Goal: Navigation & Orientation: Find specific page/section

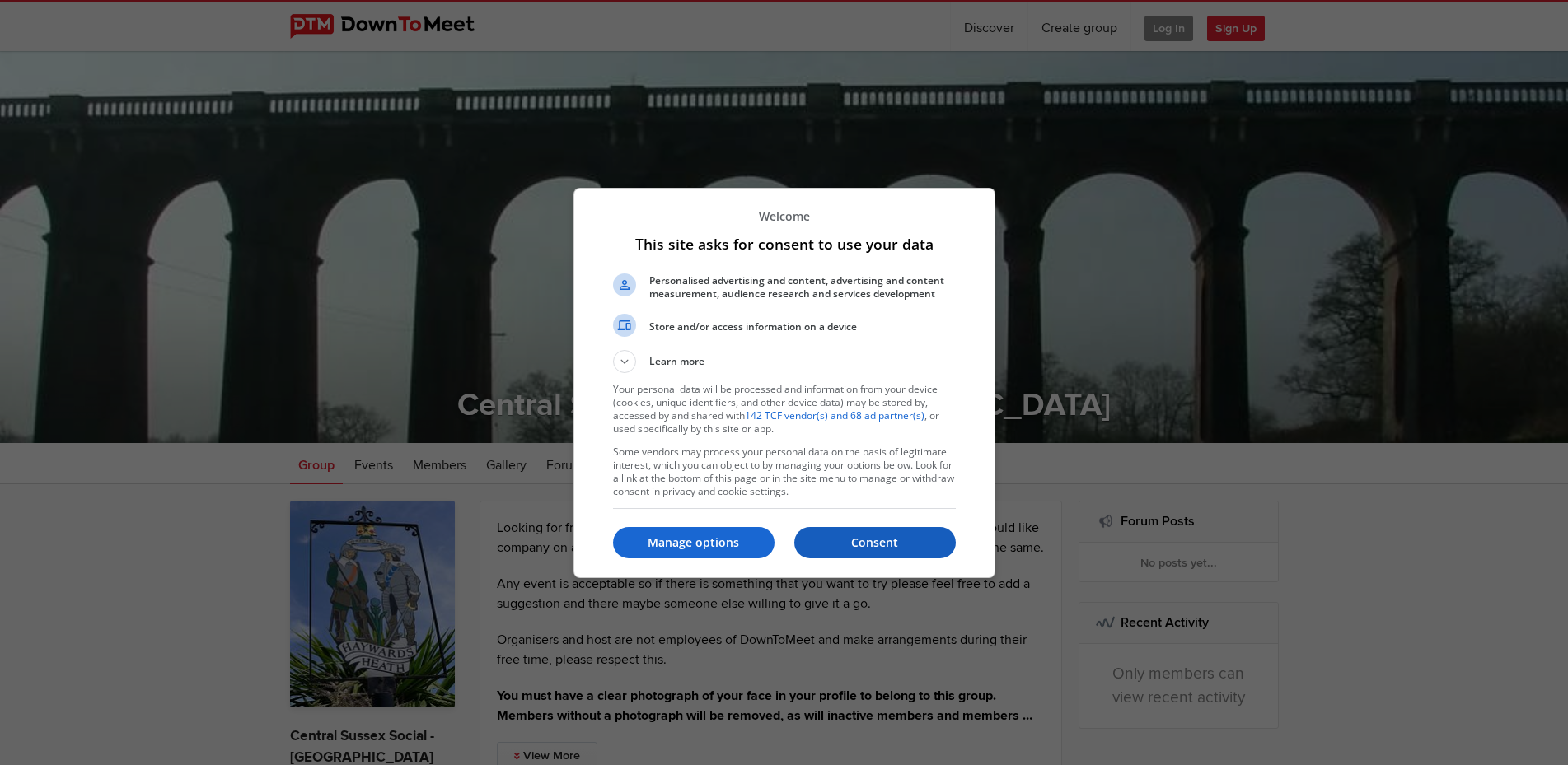
click at [921, 542] on p "Consent" at bounding box center [875, 543] width 161 height 17
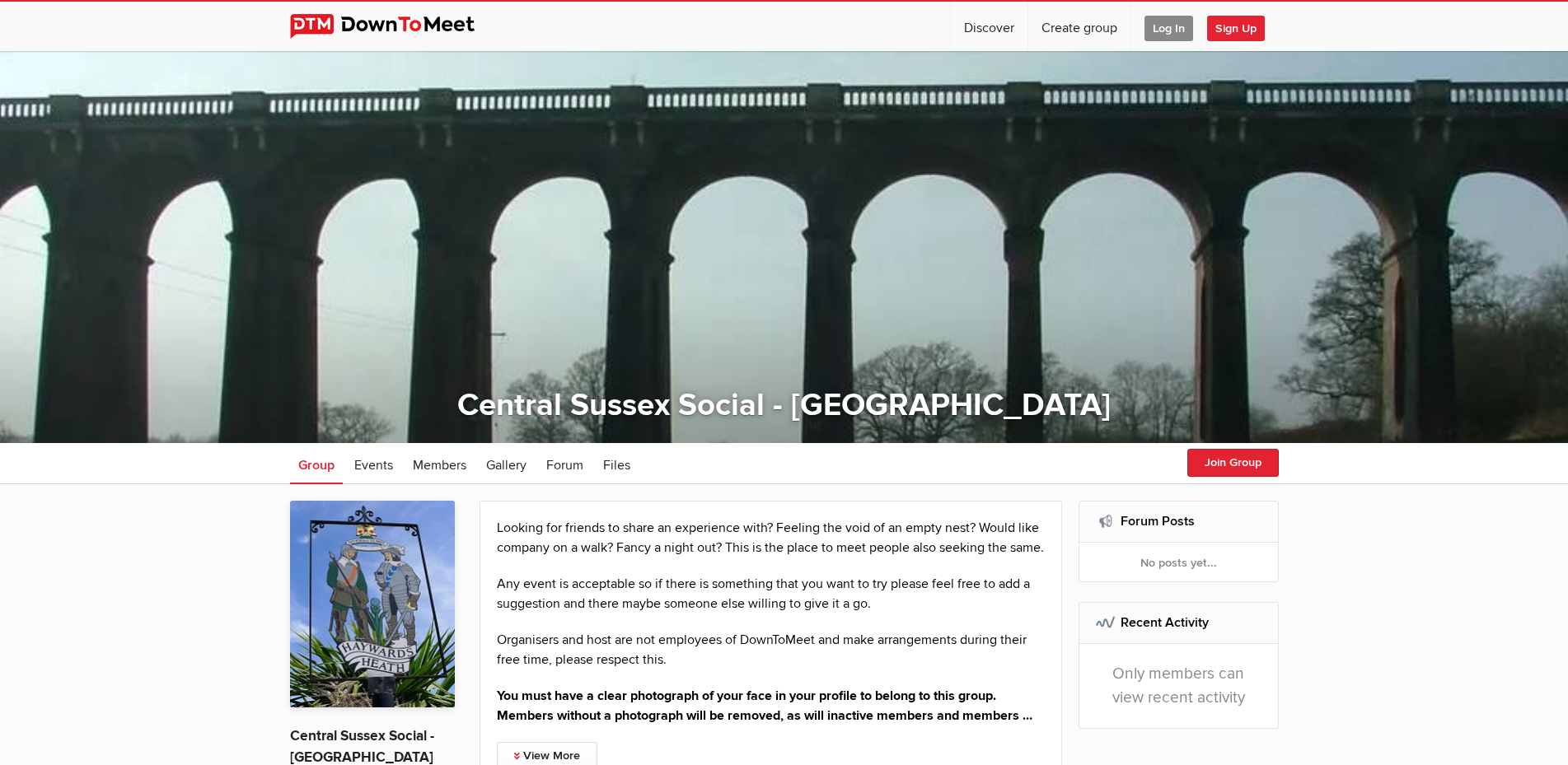
click at [1168, 23] on span "Log In" at bounding box center [1168, 28] width 49 height 26
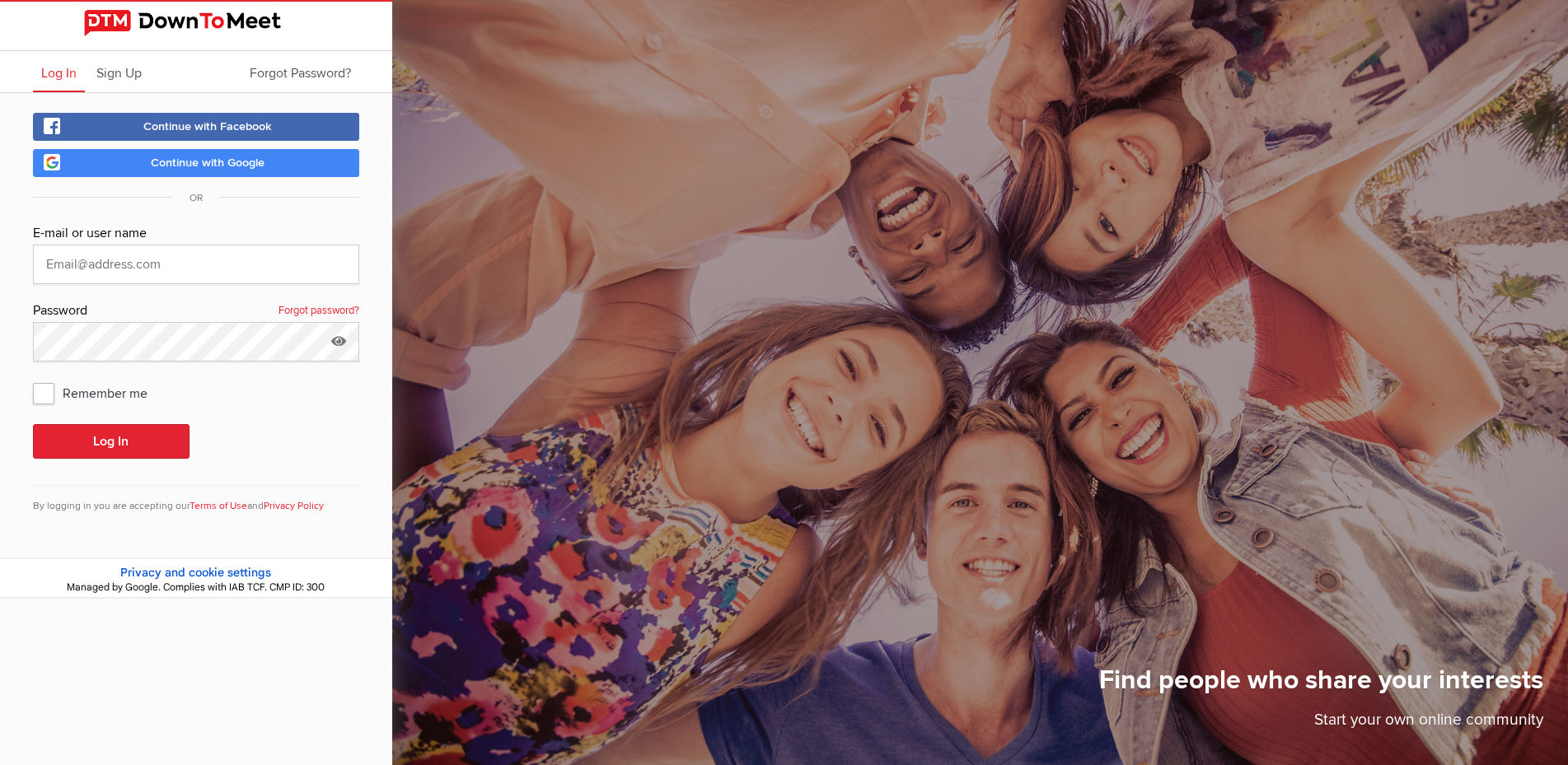
type input "[PERSON_NAME][EMAIL_ADDRESS][DOMAIN_NAME]"
click at [136, 437] on button "Log In" at bounding box center [111, 441] width 157 height 35
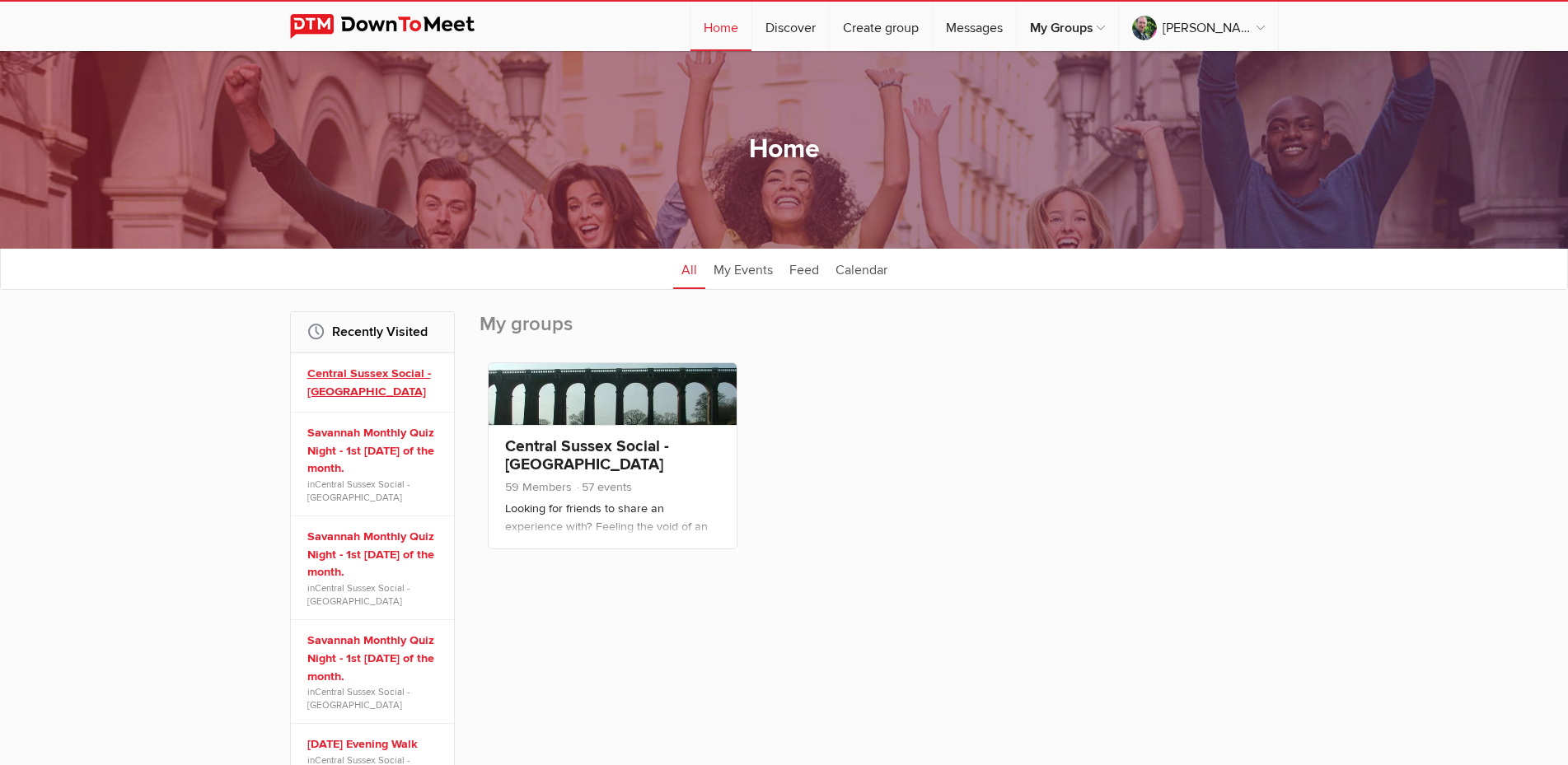
click at [379, 386] on link "Central Sussex Social - [GEOGRAPHIC_DATA]" at bounding box center [375, 382] width 136 height 35
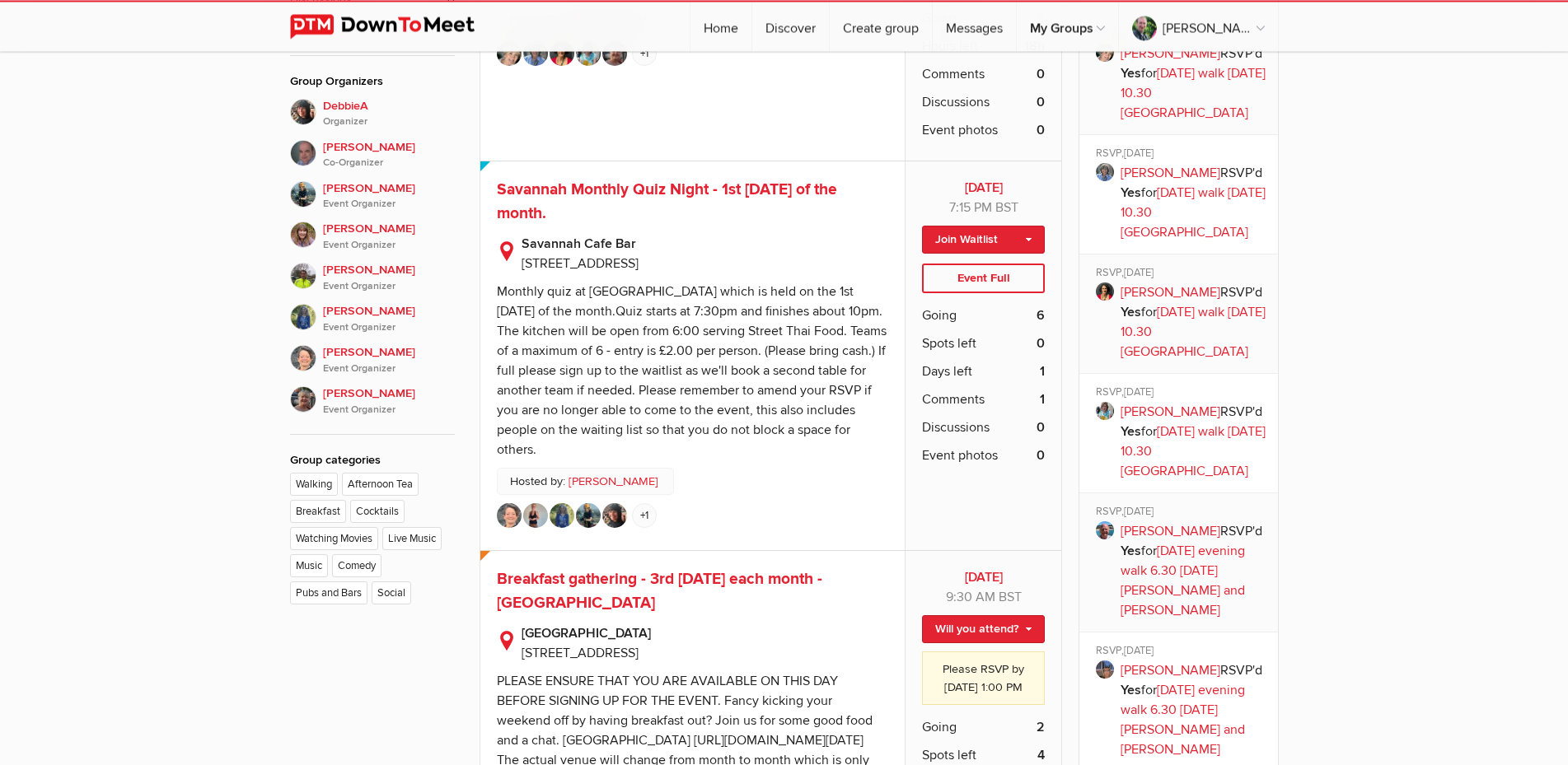
scroll to position [1008, 0]
click at [704, 222] on span "Savannah Monthly Quiz Night - 1st [DATE] of the month." at bounding box center [667, 200] width 340 height 43
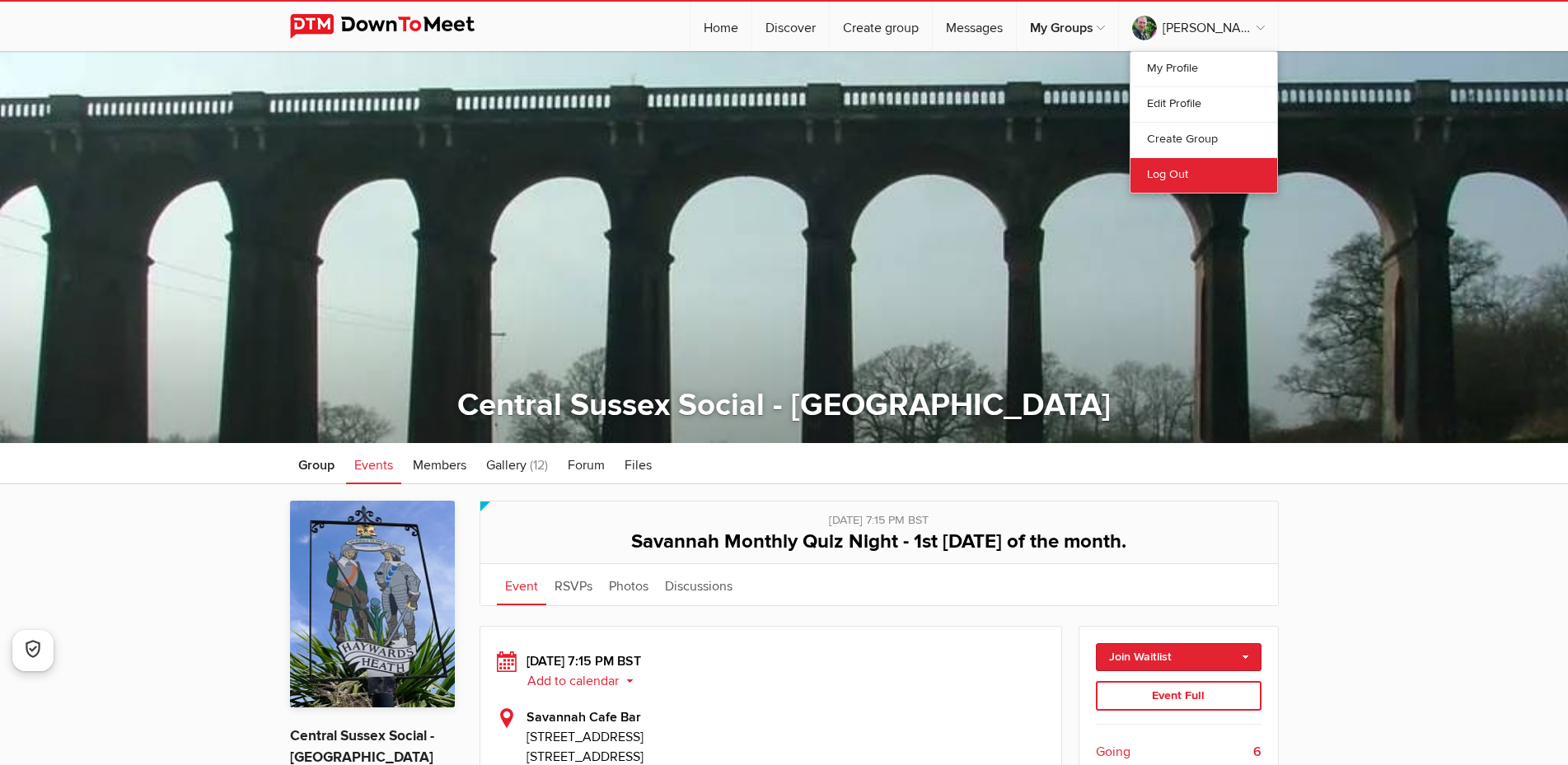
click at [1170, 174] on link "Log Out" at bounding box center [1204, 175] width 147 height 35
